Goal: Task Accomplishment & Management: Use online tool/utility

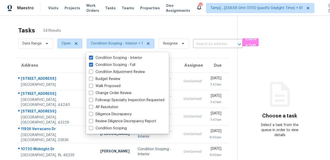
click at [302, 45] on section "Choose a task Select a task from the queue in order to view details" at bounding box center [279, 139] width 84 height 247
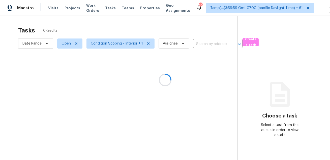
click at [293, 8] on div at bounding box center [165, 80] width 330 height 160
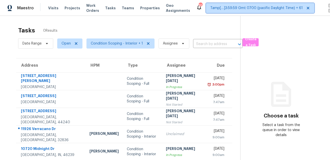
click at [306, 8] on icon at bounding box center [308, 8] width 4 height 4
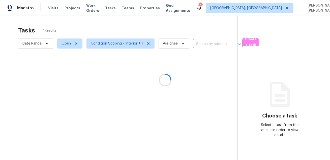
click at [244, 7] on div at bounding box center [165, 80] width 330 height 160
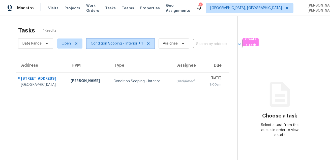
click at [116, 45] on span "Condition Scoping - Interior + 1" at bounding box center [117, 43] width 52 height 5
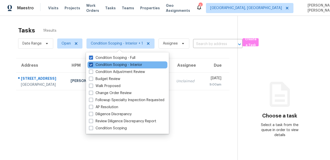
click at [112, 64] on label "Condition Scoping - Interior" at bounding box center [115, 65] width 53 height 5
click at [92, 64] on input "Condition Scoping - Interior" at bounding box center [90, 64] width 3 height 3
checkbox input "false"
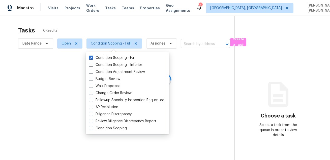
click at [160, 16] on div at bounding box center [165, 80] width 330 height 160
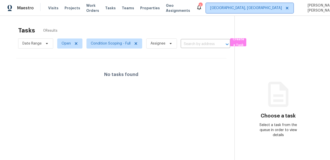
click at [242, 8] on span "Albuquerque, NM" at bounding box center [246, 8] width 72 height 5
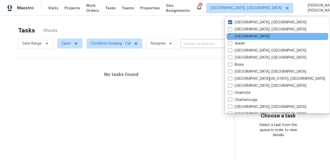
click at [238, 36] on label "Atlanta" at bounding box center [248, 36] width 41 height 5
click at [231, 36] on input "Atlanta" at bounding box center [229, 35] width 3 height 3
checkbox input "true"
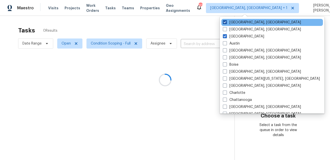
click at [241, 25] on label "Albuquerque, NM" at bounding box center [262, 22] width 78 height 5
click at [226, 23] on input "Albuquerque, NM" at bounding box center [224, 21] width 3 height 3
checkbox input "false"
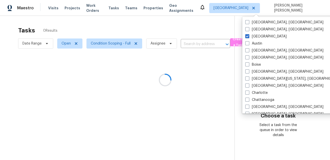
click at [196, 21] on div at bounding box center [165, 80] width 330 height 160
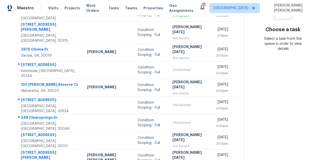
scroll to position [102, 0]
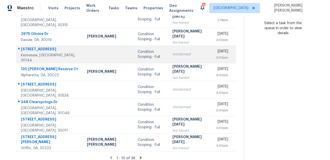
click at [43, 47] on div "810 Deep Lake Dr NW" at bounding box center [50, 50] width 58 height 6
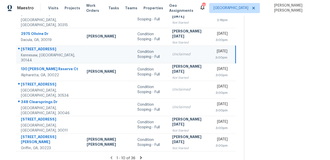
click at [43, 47] on div "810 Deep Lake Dr NW" at bounding box center [50, 50] width 58 height 6
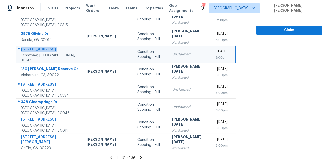
copy div "810 Deep Lake Dr NW"
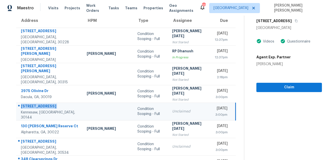
scroll to position [1, 0]
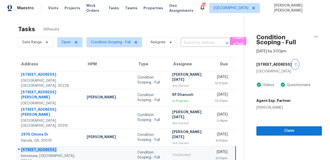
click at [292, 62] on button "button" at bounding box center [295, 64] width 7 height 9
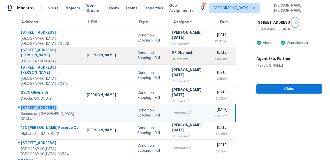
scroll to position [102, 0]
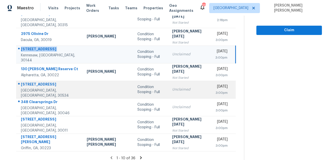
click at [34, 82] on div "197 Whitewood Dr" at bounding box center [50, 85] width 58 height 6
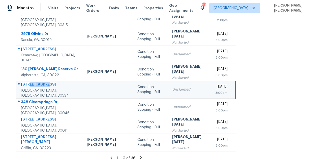
click at [34, 82] on div "197 Whitewood Dr" at bounding box center [50, 85] width 58 height 6
copy div "197 Whitewood Dr"
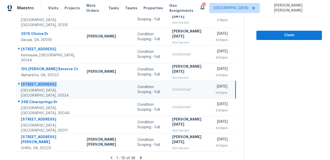
scroll to position [0, 0]
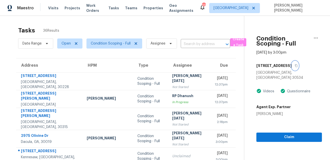
click at [292, 68] on button "button" at bounding box center [295, 65] width 7 height 9
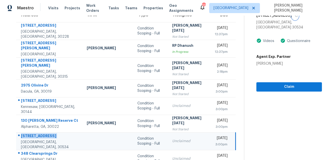
scroll to position [102, 0]
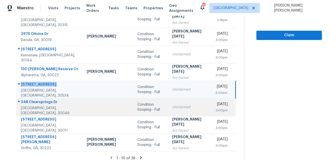
click at [45, 102] on div "348 Clearsprings Dr" at bounding box center [50, 103] width 58 height 6
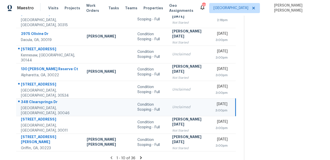
click at [45, 102] on div "348 Clearsprings Dr" at bounding box center [50, 103] width 58 height 6
copy div "348 Clearsprings Dr"
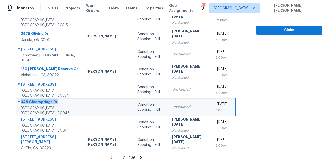
scroll to position [23, 0]
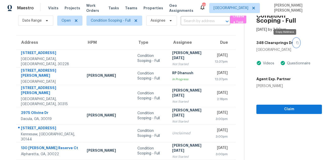
click at [293, 45] on button "button" at bounding box center [296, 42] width 7 height 9
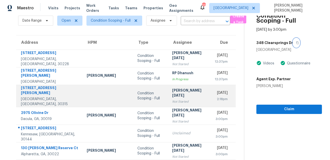
scroll to position [102, 0]
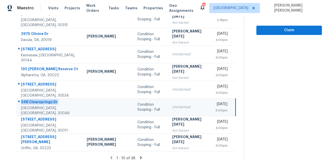
click at [139, 156] on icon at bounding box center [141, 158] width 5 height 5
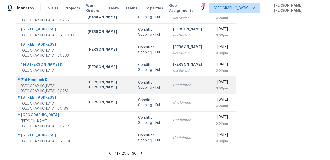
click at [33, 81] on div "214 Hemlock Dr" at bounding box center [50, 80] width 59 height 6
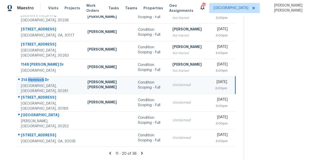
click at [33, 81] on div "214 Hemlock Dr" at bounding box center [50, 80] width 58 height 6
copy div "214 Hemlock Dr"
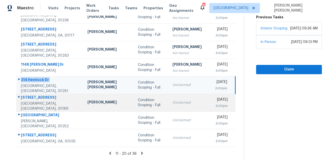
click at [40, 99] on div "7003 Hampshire Ct" at bounding box center [50, 98] width 58 height 6
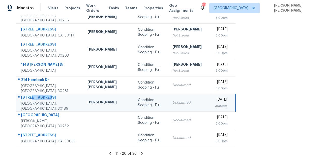
click at [40, 99] on div "7003 Hampshire Ct" at bounding box center [50, 98] width 58 height 6
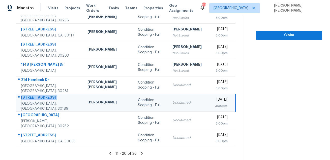
copy div "7003 Hampshire Ct"
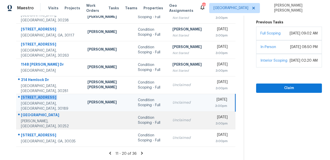
click at [31, 117] on div "912 Avenida Way" at bounding box center [50, 116] width 58 height 6
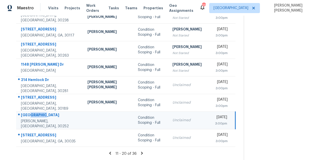
click at [31, 117] on div "912 Avenida Way" at bounding box center [50, 116] width 58 height 6
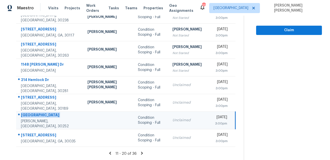
copy div "912 Avenida Way"
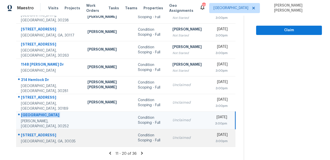
click at [49, 138] on div "2304 Eagles Nest Cir" at bounding box center [50, 136] width 58 height 6
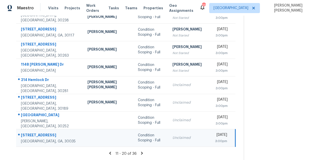
click at [39, 133] on div "2304 Eagles Nest Cir" at bounding box center [50, 136] width 58 height 6
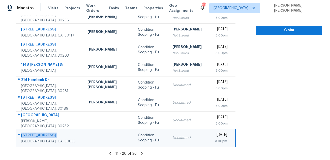
copy div "2304 Eagles Nest Cir"
click at [140, 153] on icon at bounding box center [142, 153] width 5 height 5
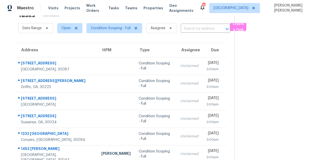
scroll to position [13, 0]
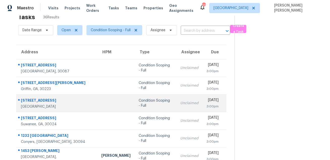
click at [46, 100] on div "2045 Theberton Trl" at bounding box center [57, 101] width 72 height 6
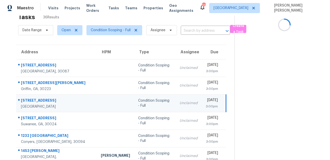
click at [46, 100] on div "2045 Theberton Trl" at bounding box center [57, 101] width 72 height 6
copy div "2045 Theberton Trl"
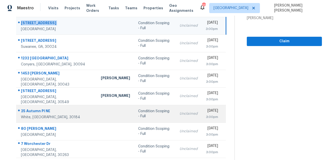
scroll to position [97, 0]
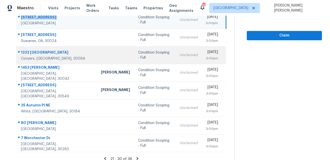
click at [46, 55] on div "1232 Castle Point Ct SW" at bounding box center [57, 53] width 72 height 6
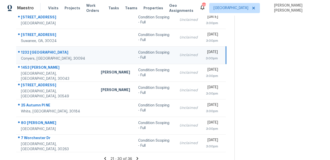
click at [46, 55] on div "1232 Castle Point Ct SW" at bounding box center [57, 53] width 72 height 6
copy div "1232 Castle Point Ct SW"
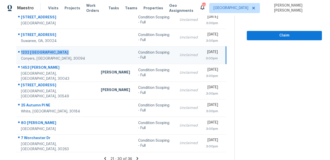
scroll to position [0, 0]
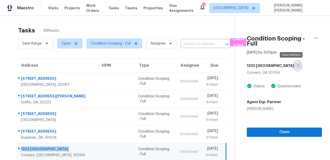
click at [297, 65] on icon "button" at bounding box center [298, 65] width 3 height 3
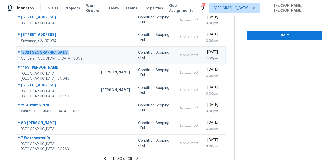
scroll to position [102, 0]
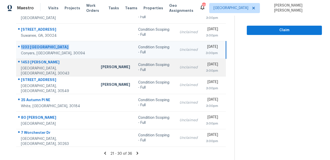
click at [39, 65] on div "1453 Allison Ct" at bounding box center [57, 63] width 72 height 6
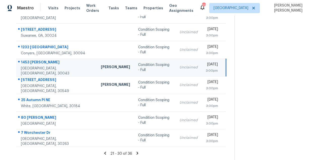
click at [39, 65] on div "1453 Allison Ct" at bounding box center [57, 63] width 72 height 6
copy div "1453 Allison Ct"
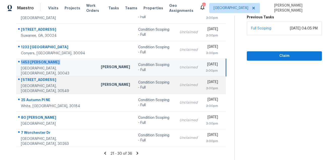
click at [32, 84] on div "94 Grand Oak Dr" at bounding box center [57, 80] width 72 height 6
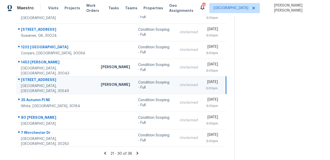
click at [32, 84] on div "94 Grand Oak Dr" at bounding box center [57, 80] width 72 height 6
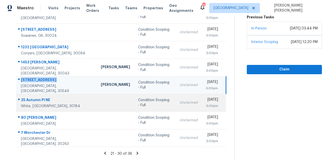
click at [47, 105] on div "White, GA, 30184" at bounding box center [57, 106] width 72 height 5
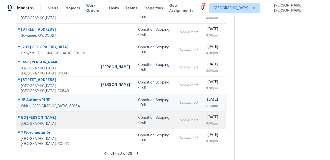
click at [41, 123] on div "Villa Rica, GA, 30180" at bounding box center [57, 124] width 72 height 5
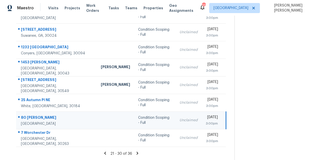
click at [36, 116] on div "80 Whitney Ln" at bounding box center [57, 118] width 72 height 6
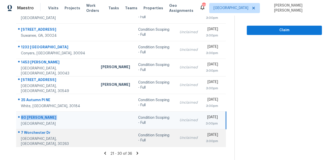
click at [36, 131] on td "7 Worchester Dr Newnan, GA, 30263" at bounding box center [56, 138] width 81 height 18
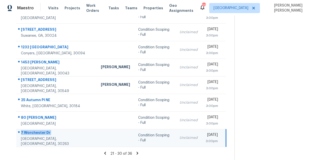
click at [36, 131] on td "7 Worchester Dr Newnan, GA, 30263" at bounding box center [56, 138] width 81 height 18
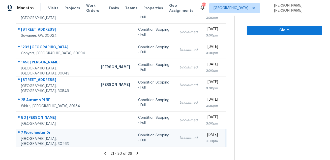
click at [137, 154] on icon at bounding box center [138, 153] width 2 height 3
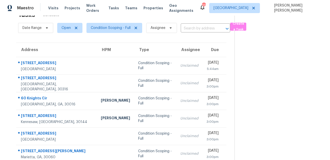
scroll to position [32, 0]
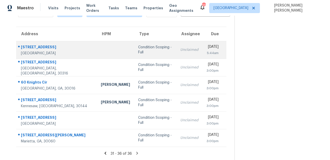
click at [41, 49] on div "4039 Dunwoody Club Dr" at bounding box center [57, 48] width 72 height 6
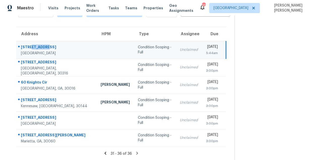
click at [41, 49] on div "4039 Dunwoody Club Dr" at bounding box center [57, 48] width 72 height 6
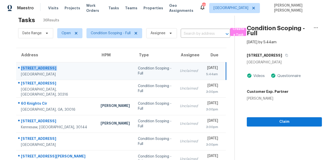
scroll to position [0, 0]
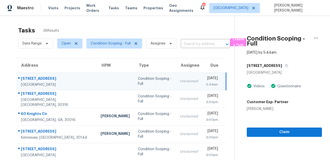
click at [293, 59] on div "Condition Scoping - Full Aug 19th 2025 by 5:44am 4039 Dunwoody Club Dr Atlanta,…" at bounding box center [278, 76] width 87 height 121
click at [289, 69] on button "button" at bounding box center [285, 65] width 7 height 9
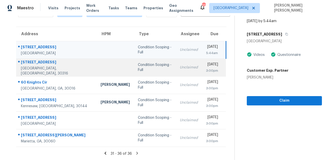
click at [34, 66] on div "2363 Castle Keep Way SE" at bounding box center [57, 63] width 72 height 6
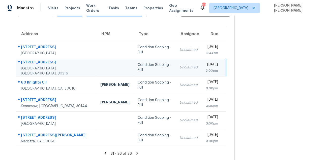
click at [31, 63] on div "2363 Castle Keep Way SE" at bounding box center [56, 63] width 71 height 6
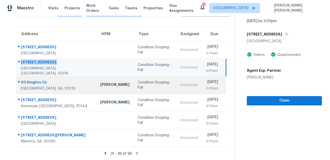
click at [40, 82] on div "60 Knights Cir" at bounding box center [56, 83] width 71 height 6
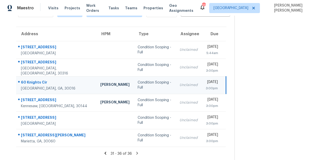
click at [40, 82] on div "60 Knights Cir" at bounding box center [56, 83] width 71 height 6
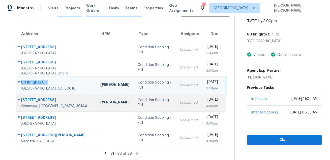
click at [38, 98] on div "3960 Lullwater Main NW" at bounding box center [56, 101] width 71 height 6
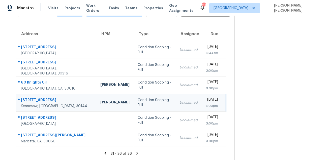
click at [38, 98] on div "3960 Lullwater Main NW" at bounding box center [56, 101] width 71 height 6
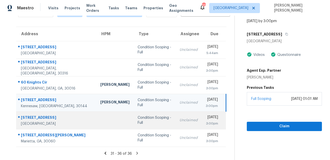
click at [33, 120] on div "196 Allegrini Dr" at bounding box center [56, 118] width 71 height 6
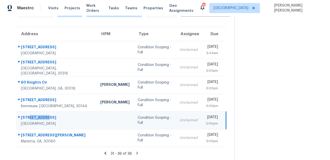
click at [33, 120] on div "196 Allegrini Dr" at bounding box center [56, 118] width 71 height 6
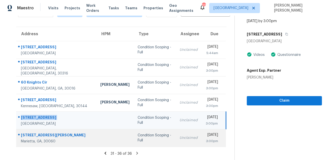
click at [29, 134] on div "3065 Moser Way" at bounding box center [56, 136] width 71 height 6
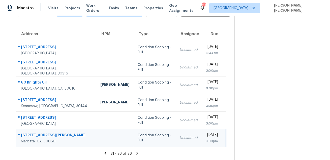
click at [29, 134] on div "3065 Moser Way" at bounding box center [56, 136] width 71 height 6
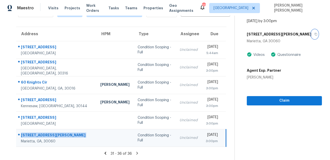
click at [314, 36] on icon "button" at bounding box center [315, 34] width 3 height 3
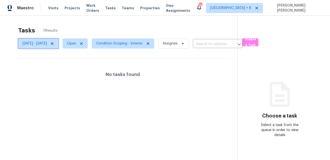
click at [54, 44] on icon at bounding box center [52, 44] width 4 height 4
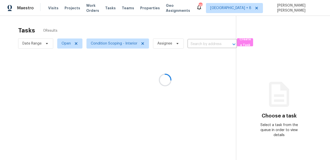
click at [107, 13] on div at bounding box center [165, 80] width 330 height 160
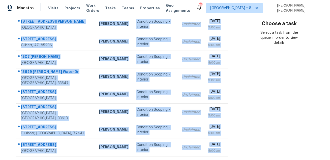
scroll to position [102, 0]
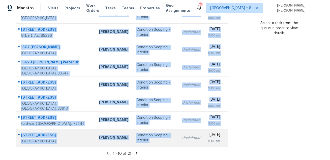
drag, startPoint x: 19, startPoint y: 76, endPoint x: 166, endPoint y: 133, distance: 157.7
click at [166, 133] on tbody "[STREET_ADDRESS][PERSON_NAME][PERSON_NAME] [PERSON_NAME] Condition Scoping - In…" at bounding box center [122, 59] width 212 height 176
copy tbody "[STREET_ADDRESS][PERSON_NAME][PERSON_NAME] [PERSON_NAME] Condition Scoping - In…"
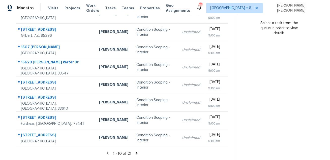
click at [136, 154] on icon at bounding box center [136, 153] width 5 height 5
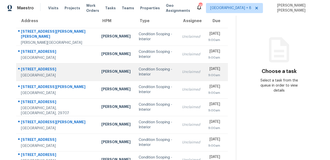
scroll to position [36, 0]
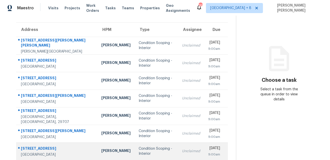
drag, startPoint x: 19, startPoint y: 39, endPoint x: 158, endPoint y: 143, distance: 173.7
click at [158, 143] on tbody "[STREET_ADDRESS][PERSON_NAME][PERSON_NAME][PERSON_NAME] [PERSON_NAME] Condition…" at bounding box center [122, 125] width 212 height 176
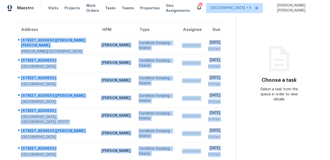
scroll to position [102, 0]
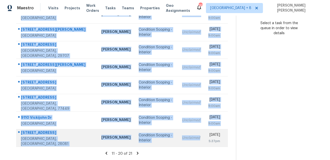
drag, startPoint x: 19, startPoint y: 37, endPoint x: 179, endPoint y: 143, distance: 191.7
click at [179, 143] on tbody "[STREET_ADDRESS][PERSON_NAME][PERSON_NAME][PERSON_NAME] [PERSON_NAME] Condition…" at bounding box center [122, 59] width 212 height 176
copy tbody "[STREET_ADDRESS][PERSON_NAME][PERSON_NAME][PERSON_NAME] [PERSON_NAME] Condition…"
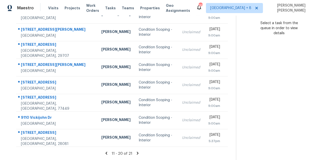
click at [137, 153] on icon at bounding box center [138, 153] width 2 height 3
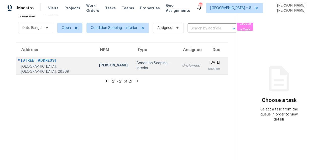
click at [36, 60] on div at bounding box center [53, 60] width 75 height 7
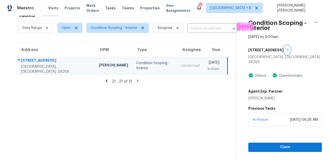
click at [284, 52] on button "button" at bounding box center [287, 50] width 7 height 9
